Goal: Navigation & Orientation: Understand site structure

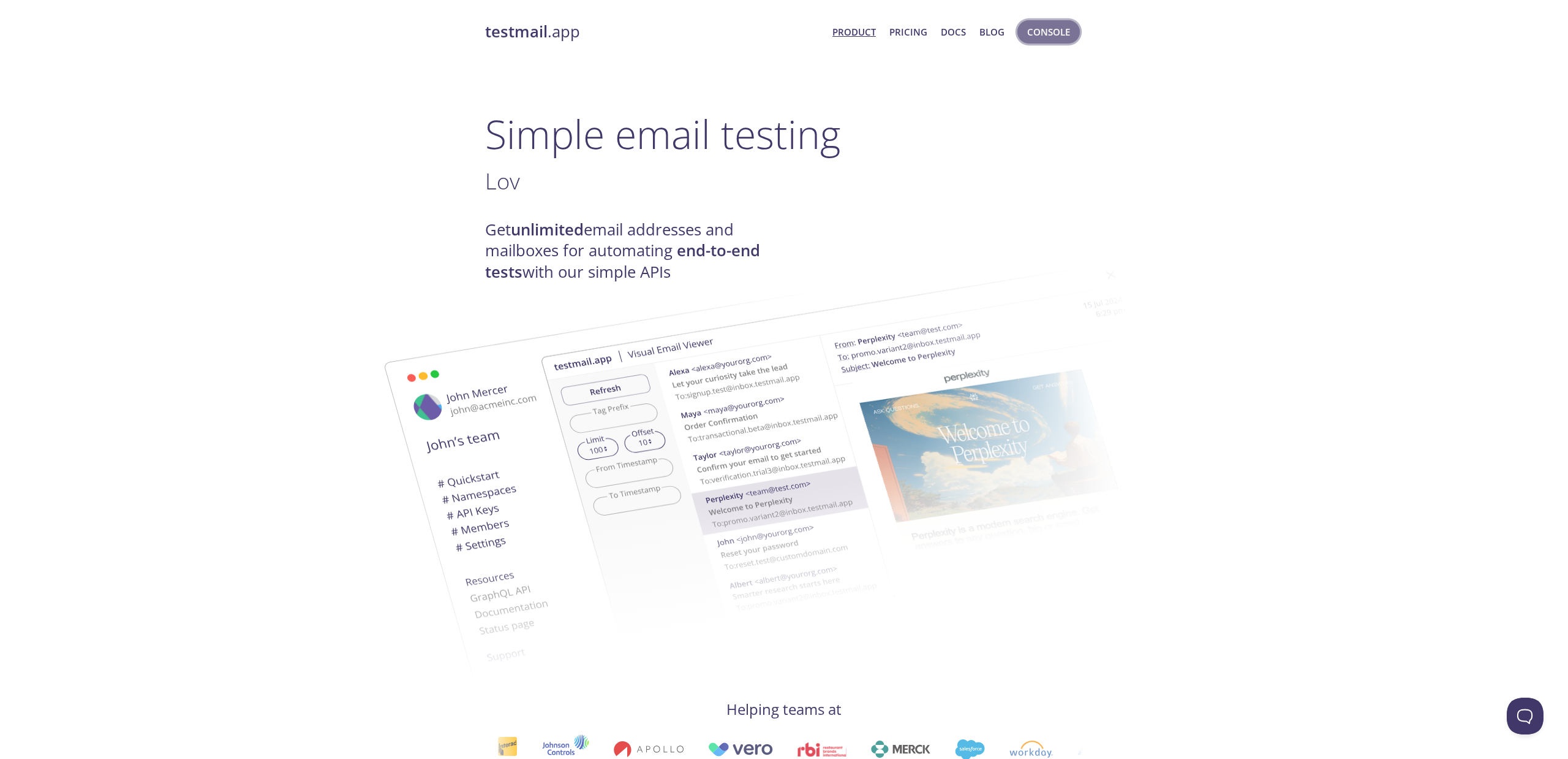
click at [1034, 31] on span "Console" at bounding box center [1049, 32] width 43 height 16
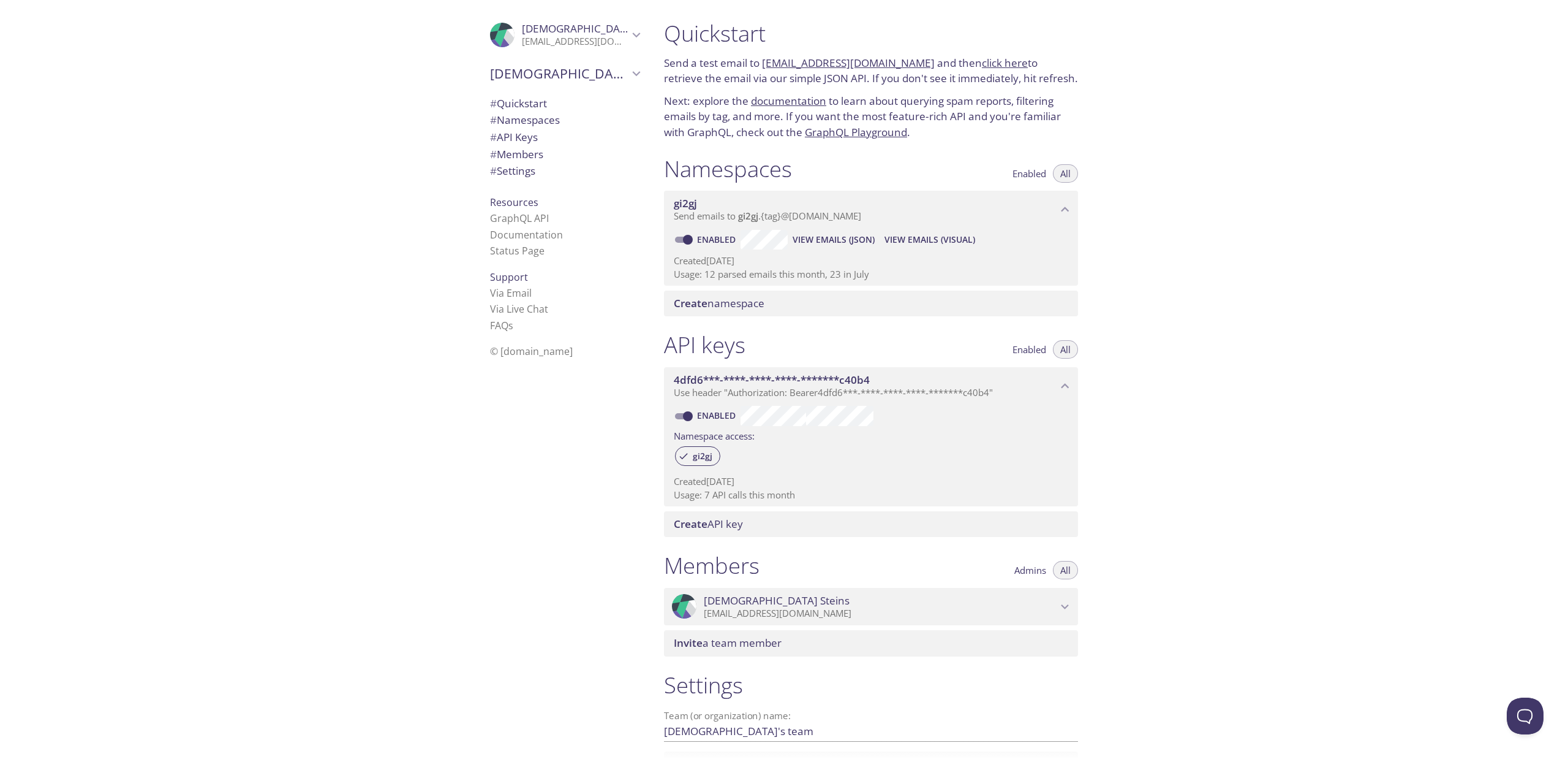
click at [985, 61] on link "click here" at bounding box center [1005, 62] width 46 height 14
click at [542, 98] on span "# Quickstart" at bounding box center [518, 103] width 57 height 14
click at [549, 114] on span "# Namespaces" at bounding box center [525, 119] width 70 height 14
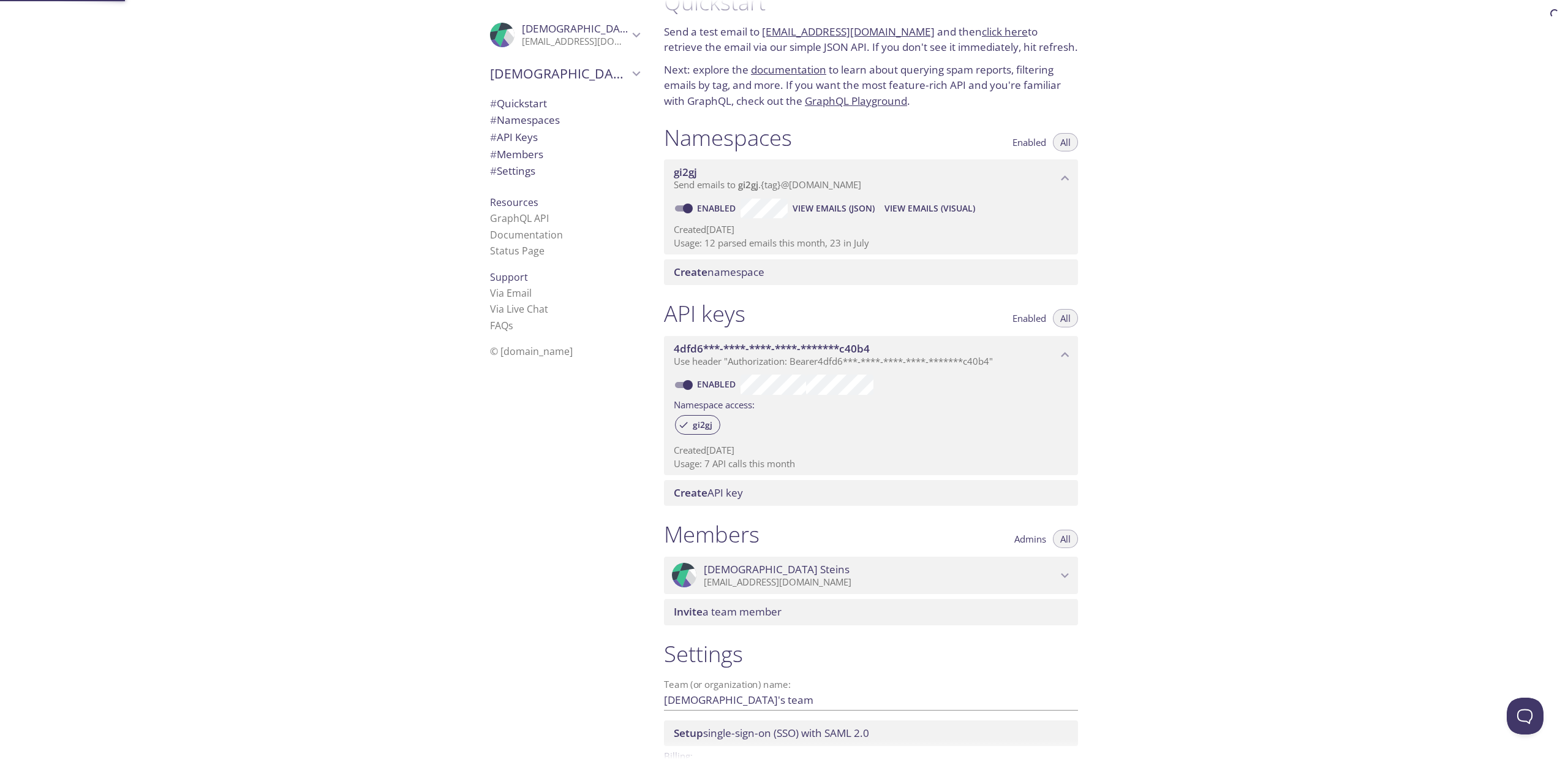
scroll to position [112, 0]
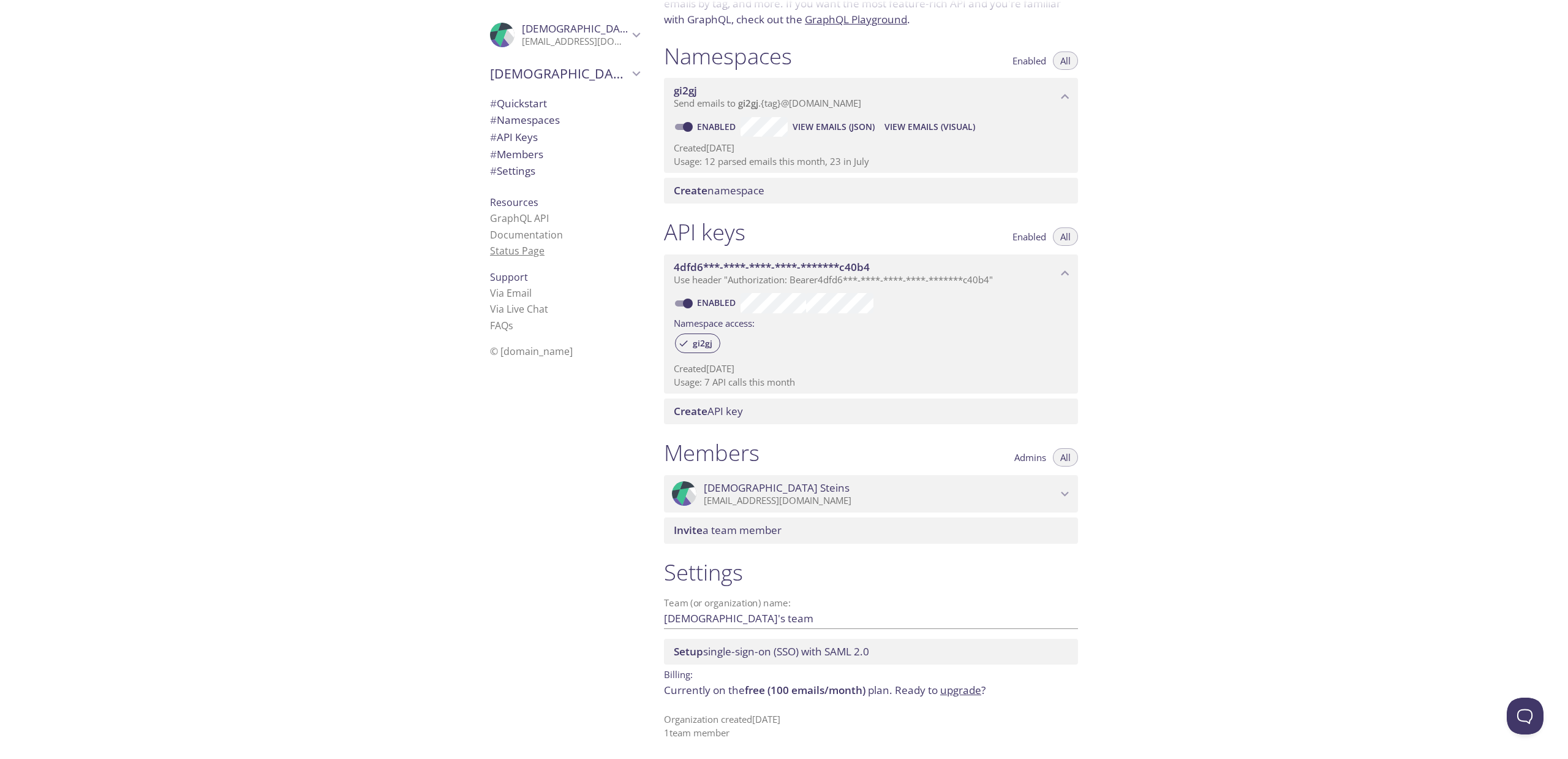
click at [522, 248] on link "Status Page" at bounding box center [517, 250] width 54 height 13
click at [526, 200] on span "Resources" at bounding box center [514, 202] width 48 height 13
click at [524, 203] on span "Resources" at bounding box center [514, 202] width 48 height 13
click at [518, 171] on span "# Settings" at bounding box center [513, 170] width 45 height 14
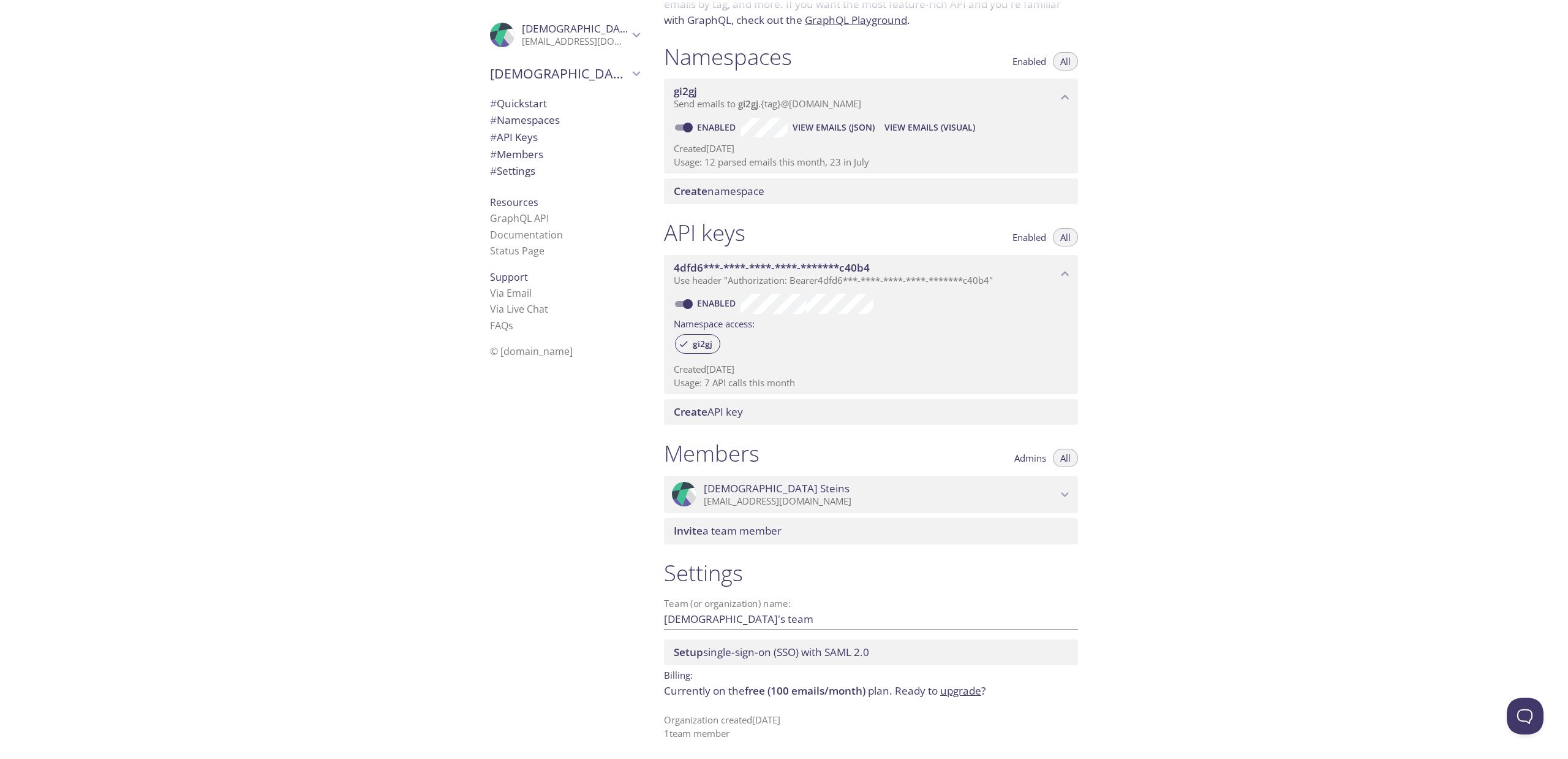
click at [528, 151] on span "# Members" at bounding box center [517, 154] width 54 height 14
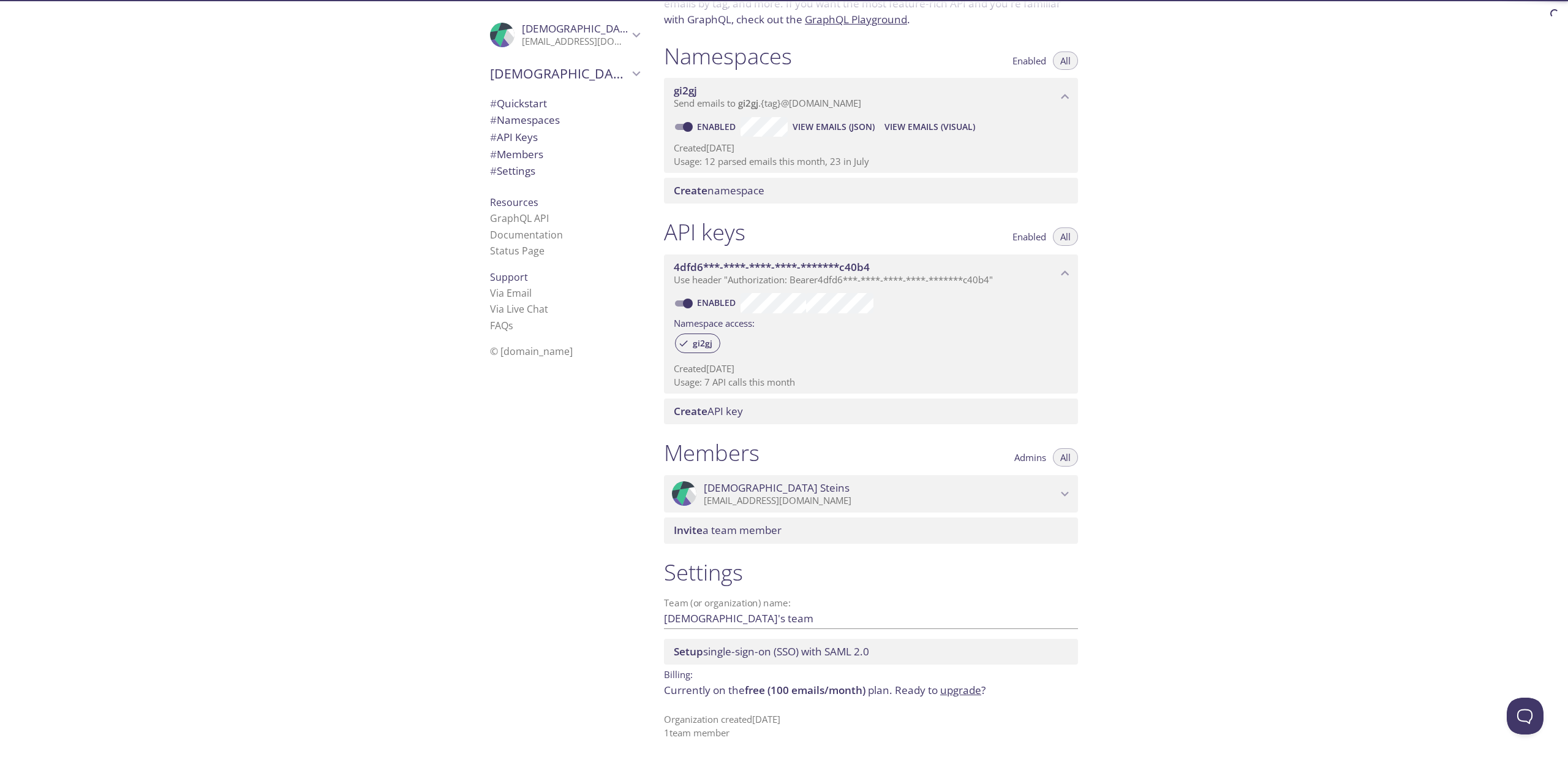
click at [526, 137] on span "# API Keys" at bounding box center [514, 137] width 47 height 14
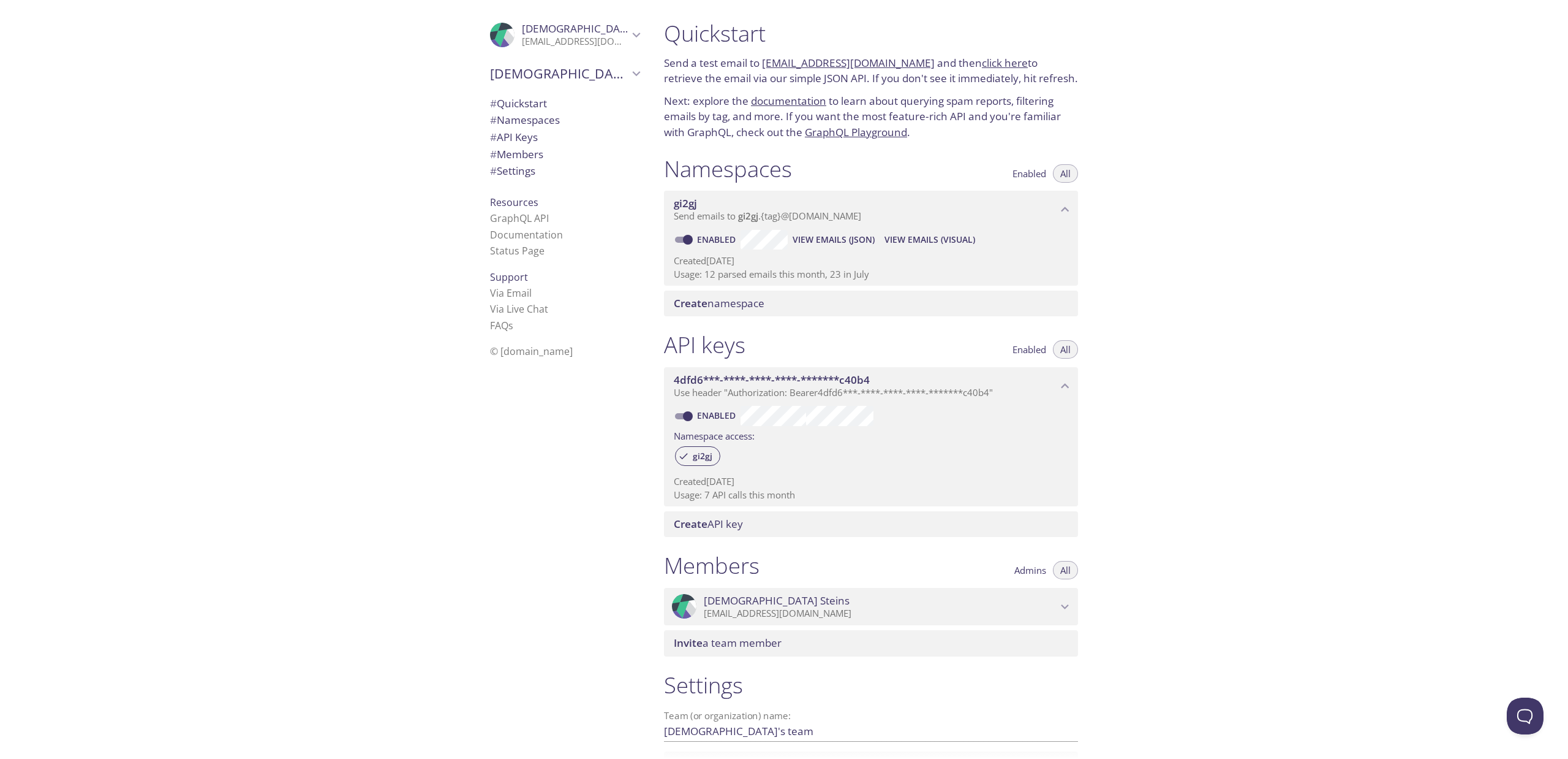
click at [601, 43] on p "[EMAIL_ADDRESS][DOMAIN_NAME]" at bounding box center [575, 41] width 106 height 12
click at [555, 62] on span "User Settings" at bounding box center [565, 68] width 149 height 16
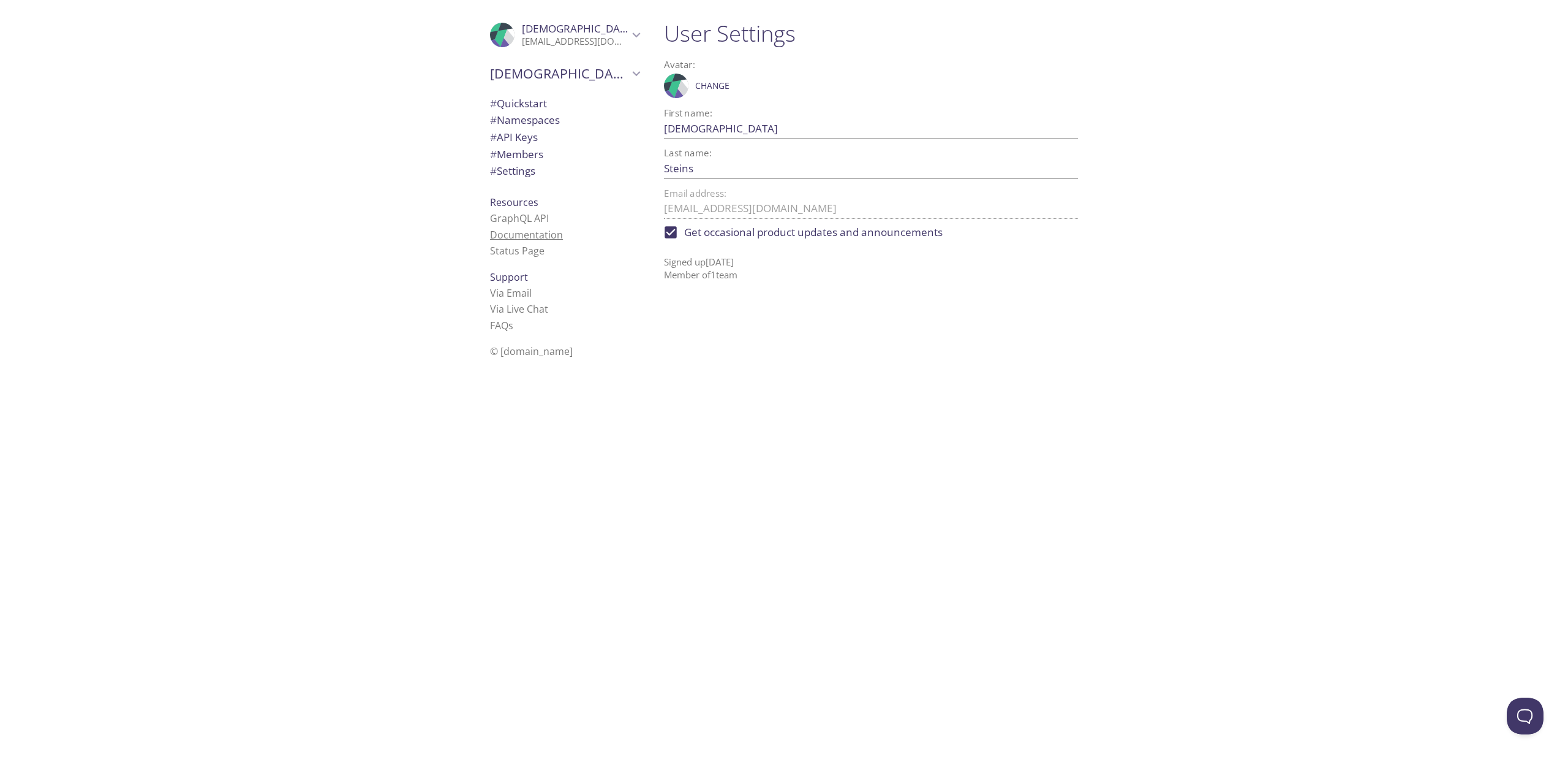
click at [533, 236] on link "Documentation" at bounding box center [526, 235] width 73 height 13
